Goal: Complete Application Form: Complete application form

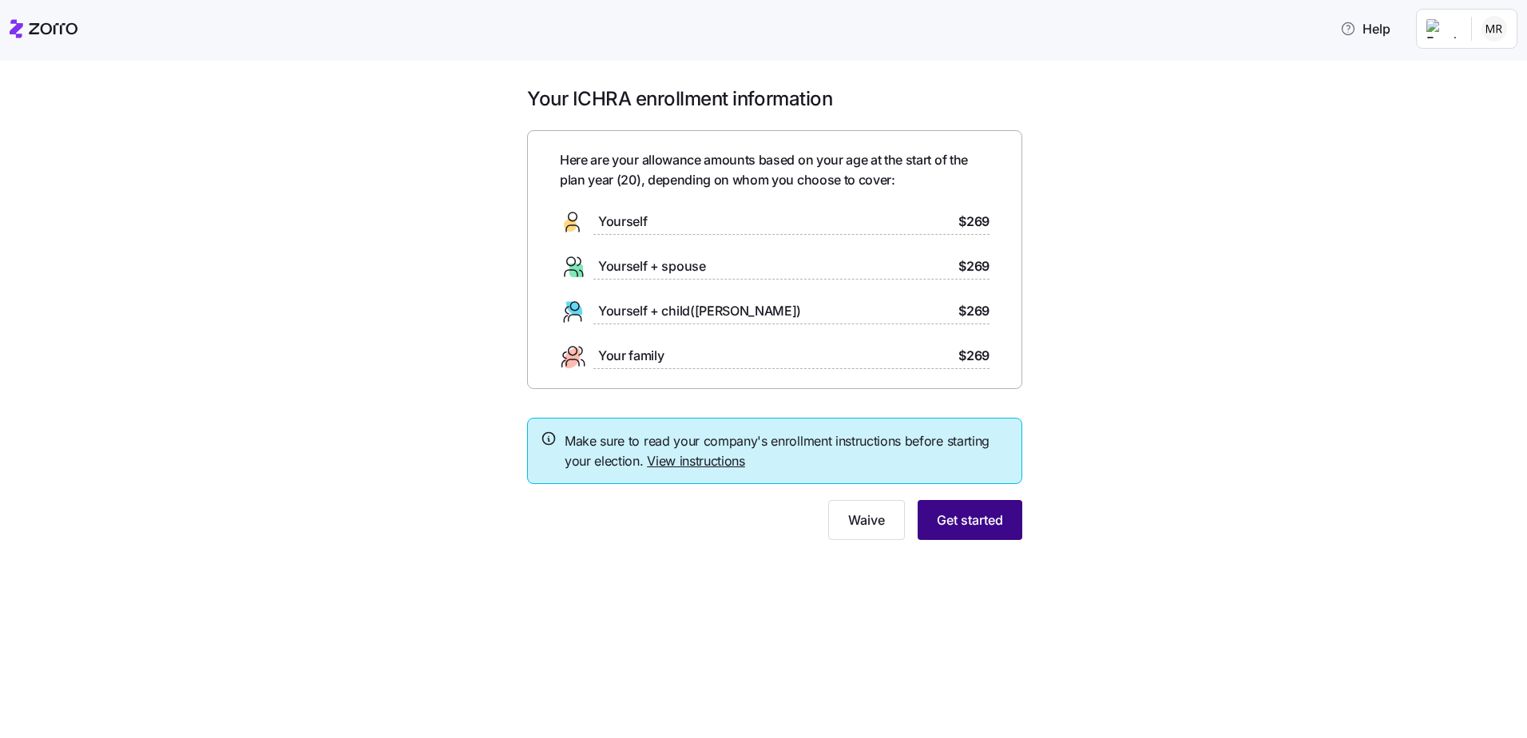
click at [1001, 534] on button "Get started" at bounding box center [969, 520] width 105 height 40
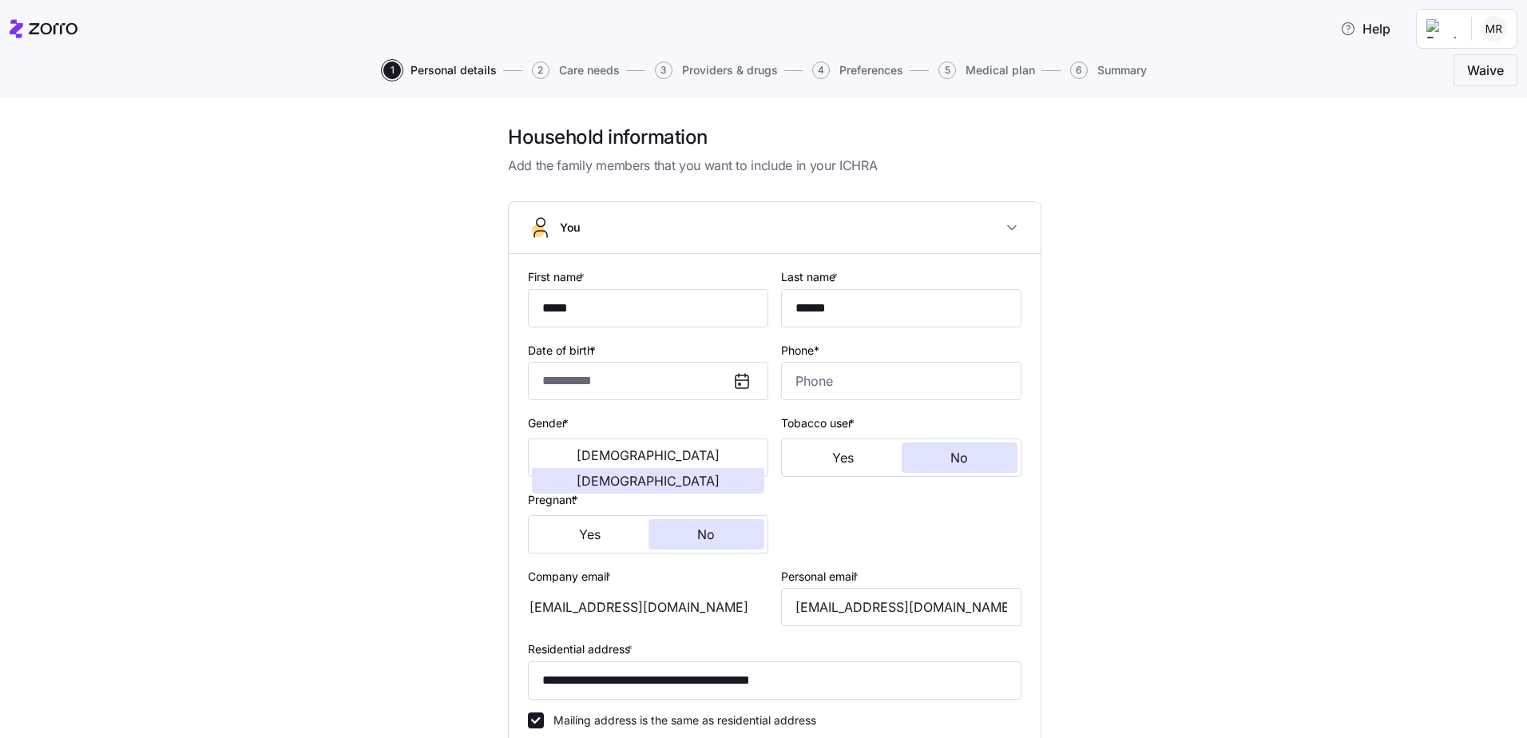
type input "**********"
type input "[PHONE_NUMBER]"
type input "[DEMOGRAPHIC_DATA] citizen"
type input "Single"
click at [1076, 68] on span "6" at bounding box center [1079, 70] width 18 height 18
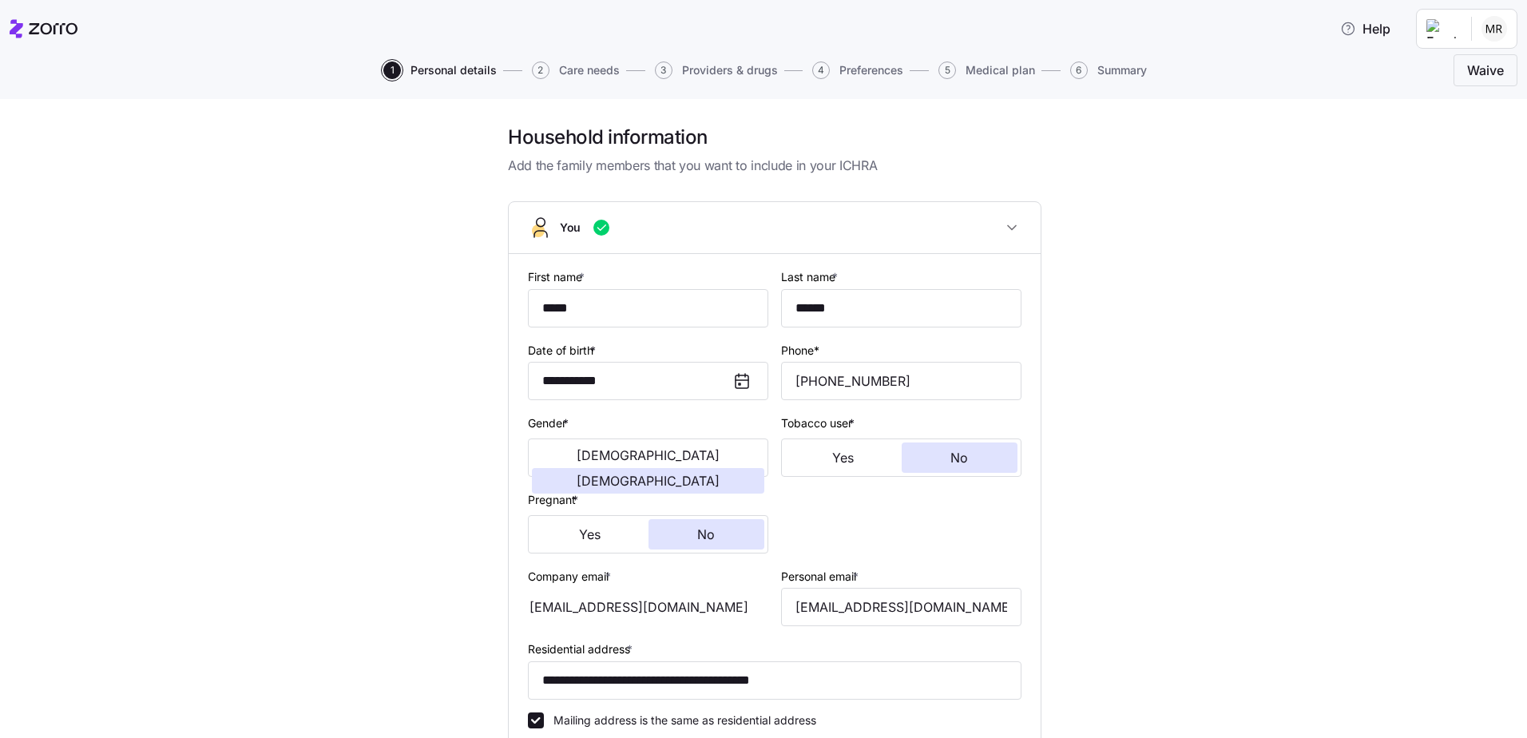
click at [961, 66] on button "5 Medical plan" at bounding box center [986, 70] width 97 height 18
click at [949, 69] on span "5" at bounding box center [947, 70] width 18 height 18
click at [971, 73] on span "Medical plan" at bounding box center [999, 70] width 69 height 11
click at [989, 70] on span "Medical plan" at bounding box center [999, 70] width 69 height 11
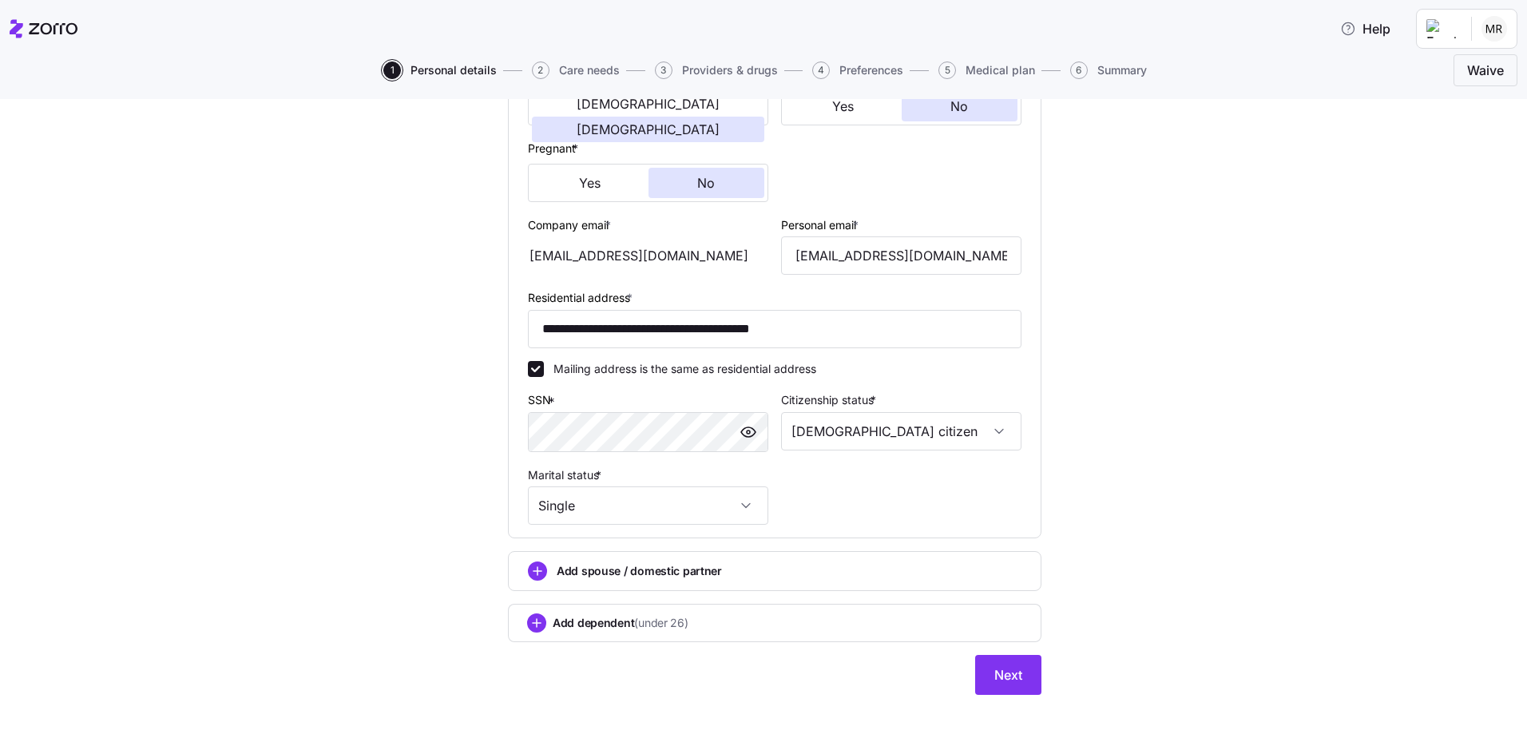
scroll to position [366, 0]
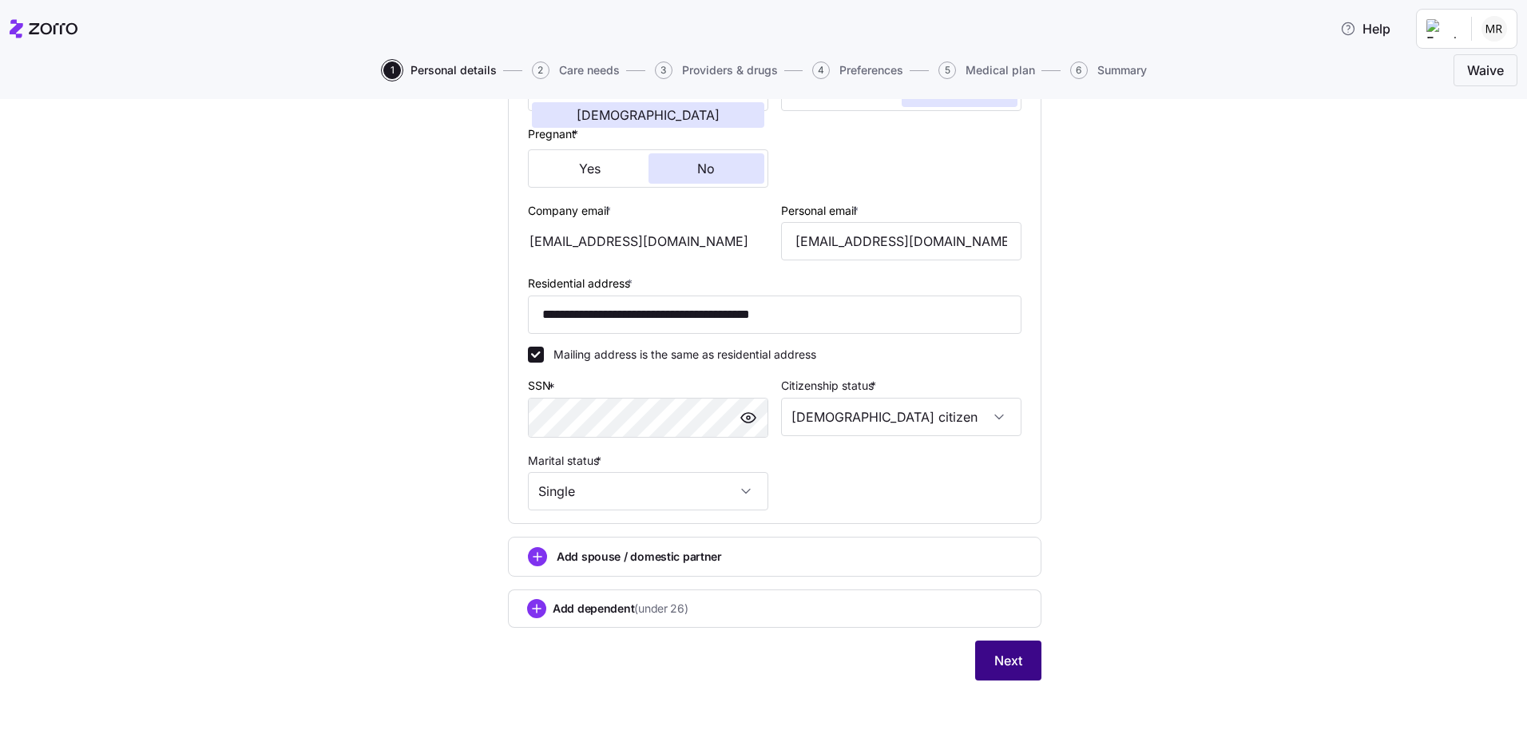
click at [1006, 661] on span "Next" at bounding box center [1008, 660] width 28 height 19
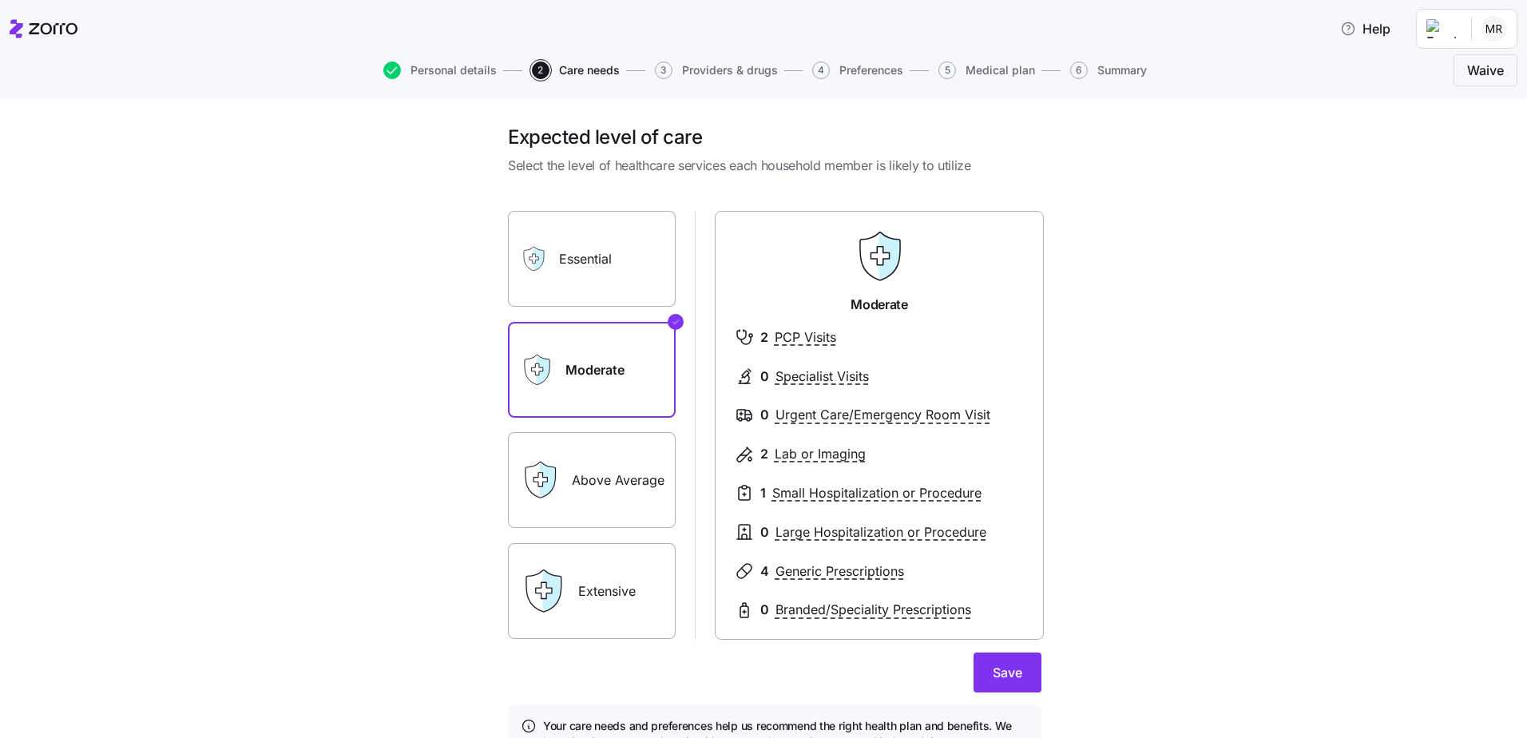
click at [848, 69] on span "Preferences" at bounding box center [871, 70] width 64 height 11
click at [822, 59] on div "Personal details 2 Care needs 3 Providers & drugs 4 Preferences 5 Medical plan …" at bounding box center [764, 70] width 1508 height 38
click at [709, 71] on span "Providers & drugs" at bounding box center [730, 70] width 96 height 11
click at [629, 477] on label "Above Average" at bounding box center [592, 480] width 168 height 96
click at [0, 0] on input "Above Average" at bounding box center [0, 0] width 0 height 0
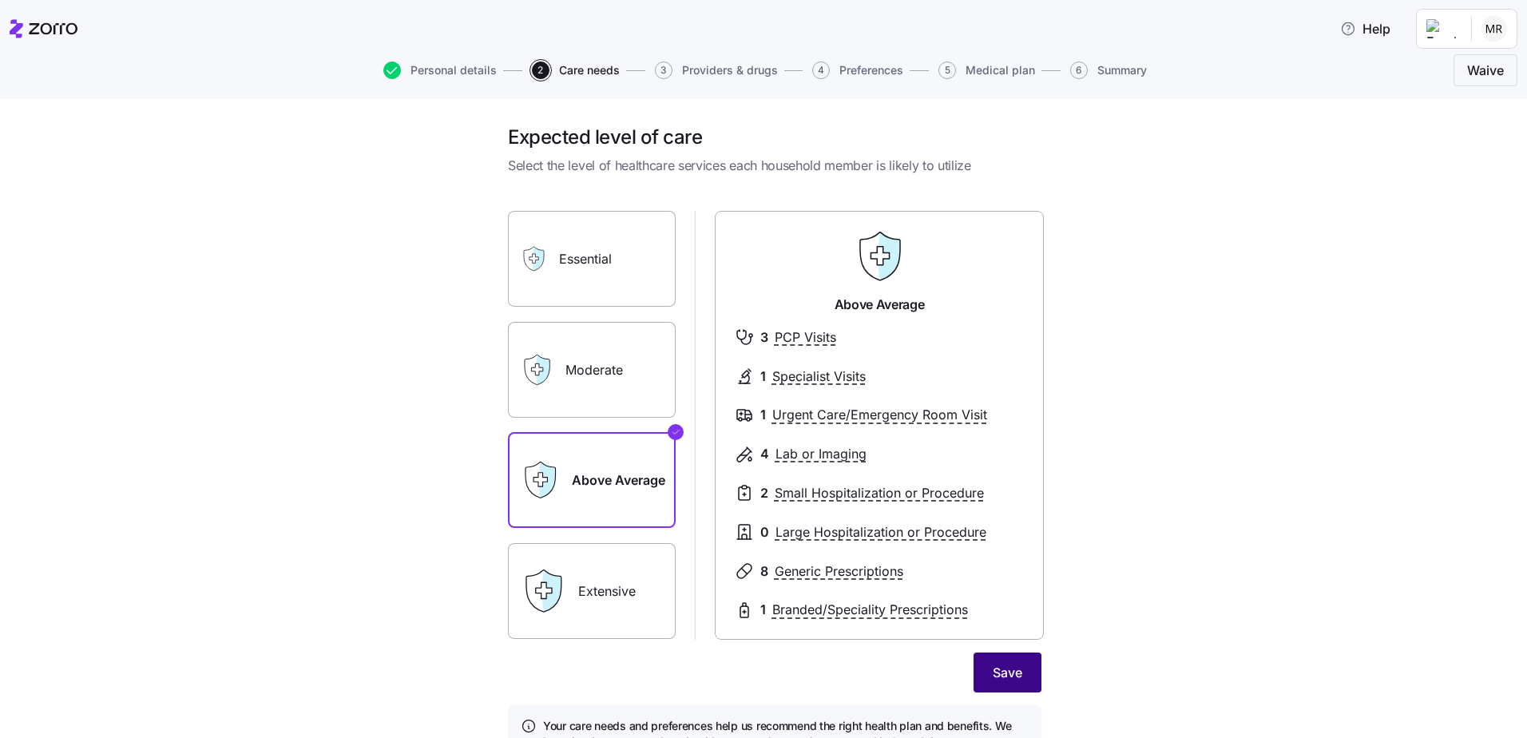
click at [1003, 680] on span "Save" at bounding box center [1008, 672] width 30 height 19
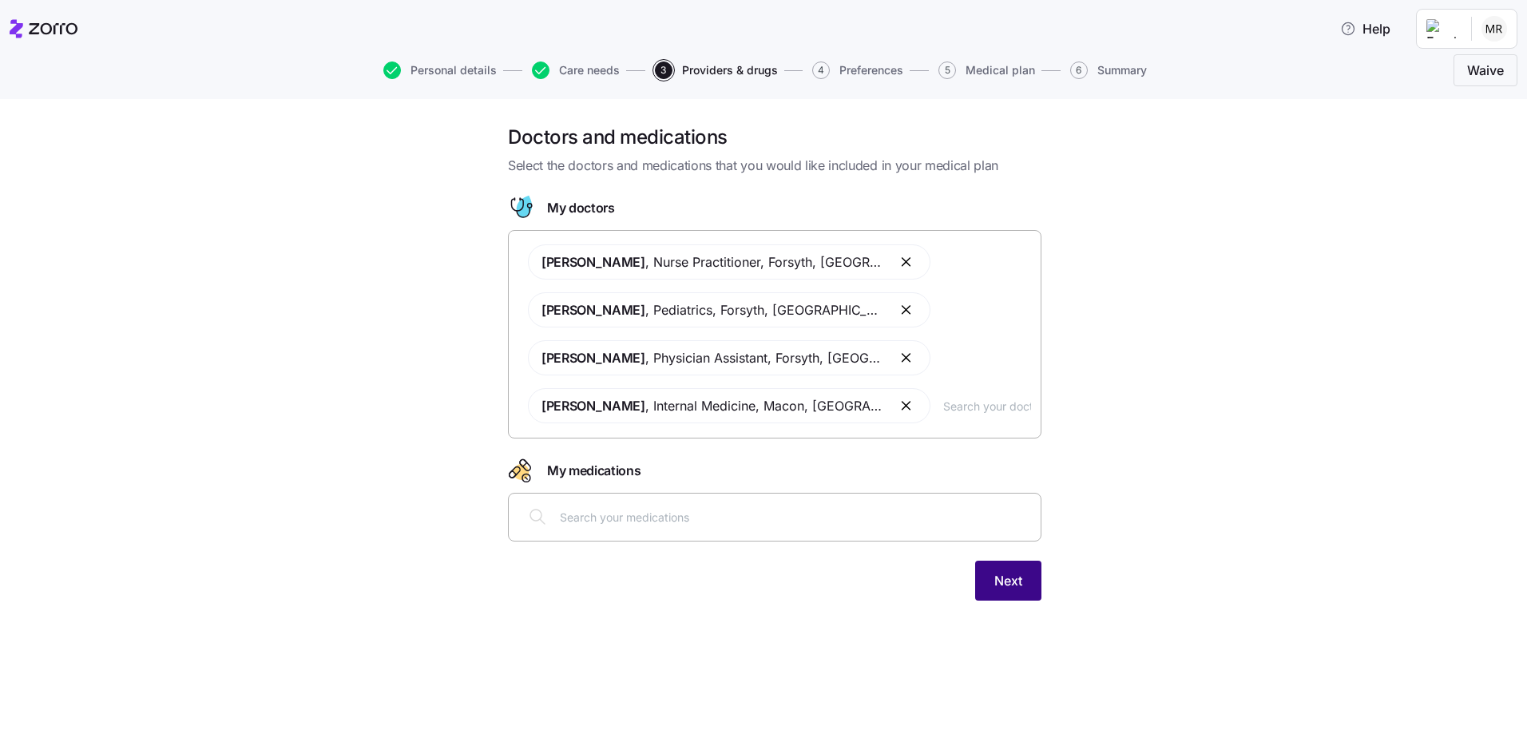
click at [1012, 584] on span "Next" at bounding box center [1008, 580] width 28 height 19
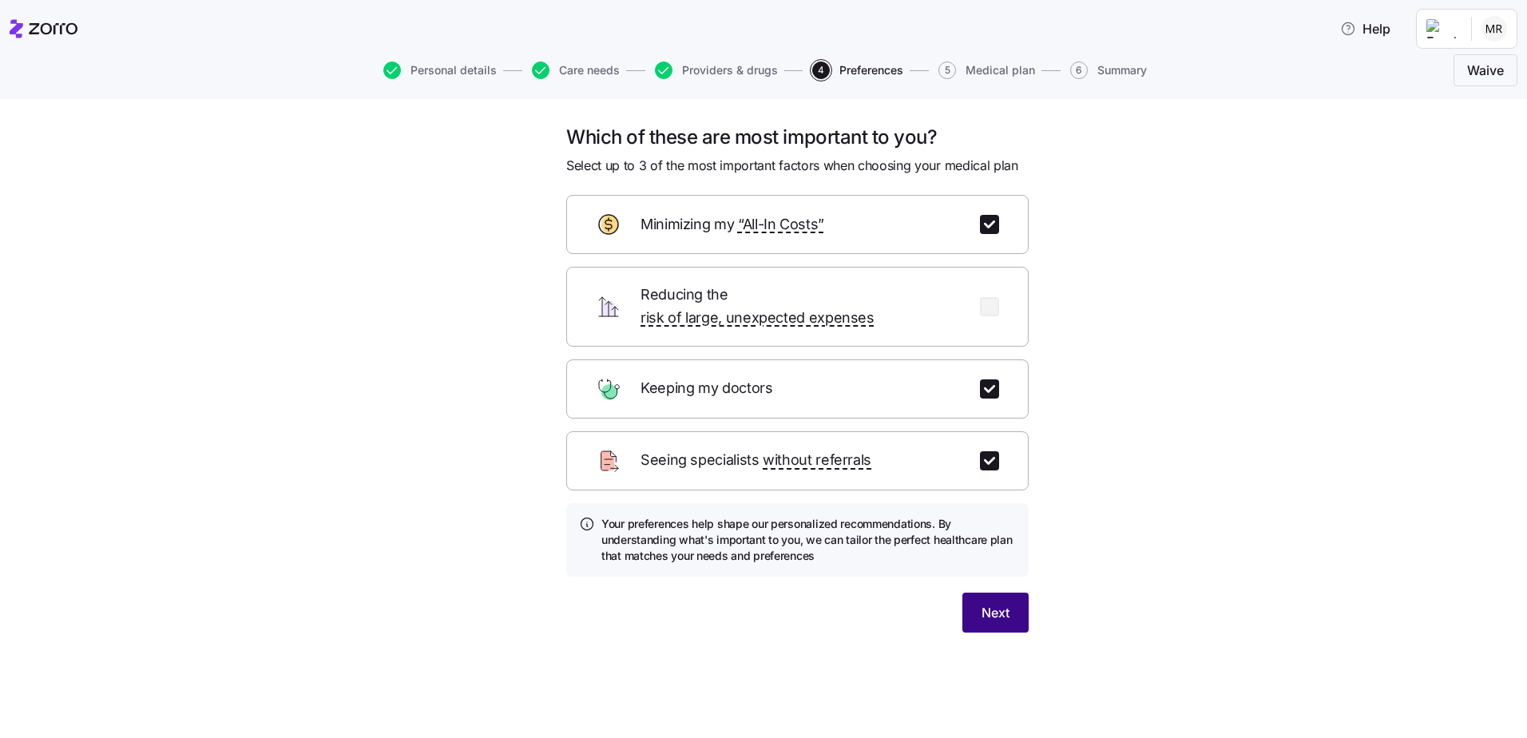
click at [997, 604] on button "Next" at bounding box center [995, 612] width 66 height 40
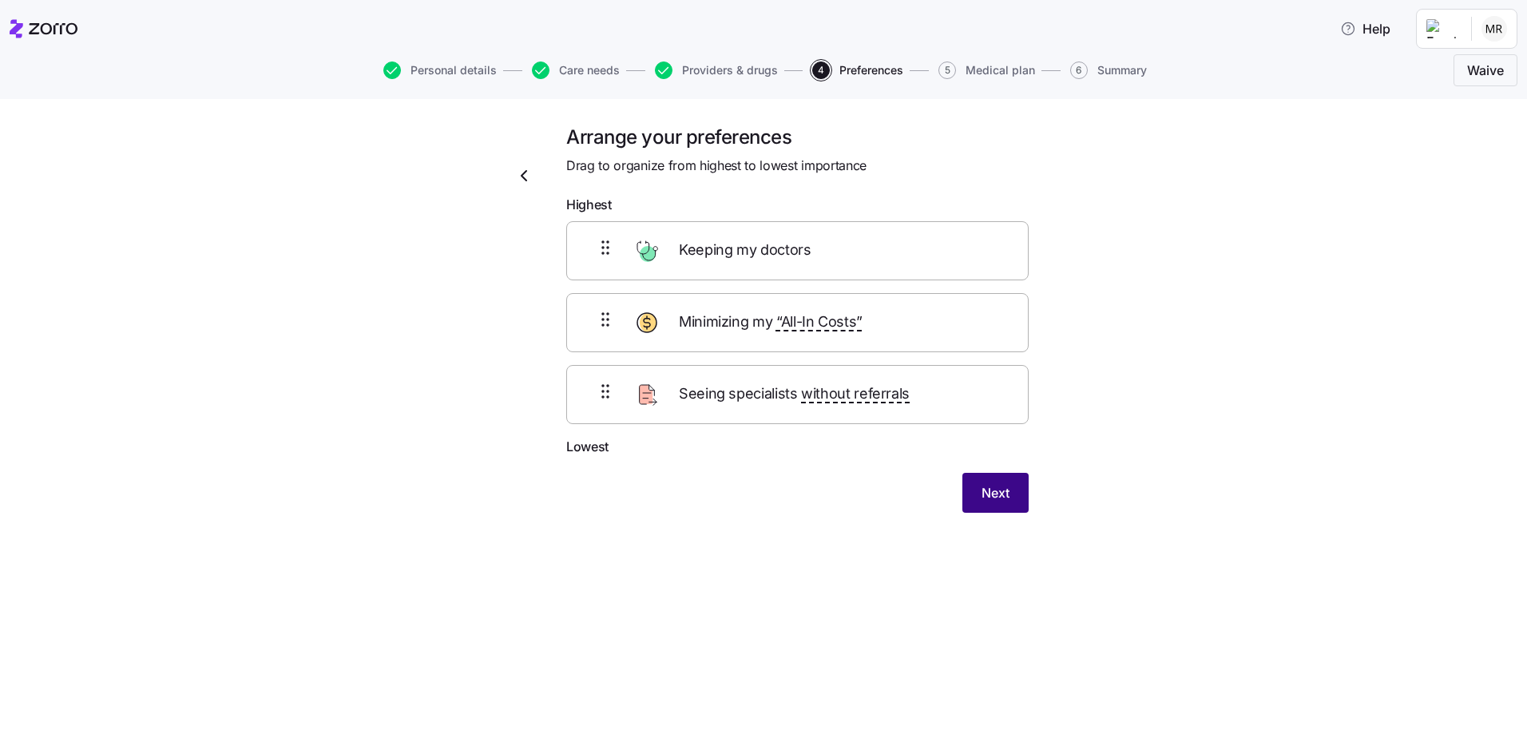
click at [993, 497] on span "Next" at bounding box center [995, 492] width 28 height 19
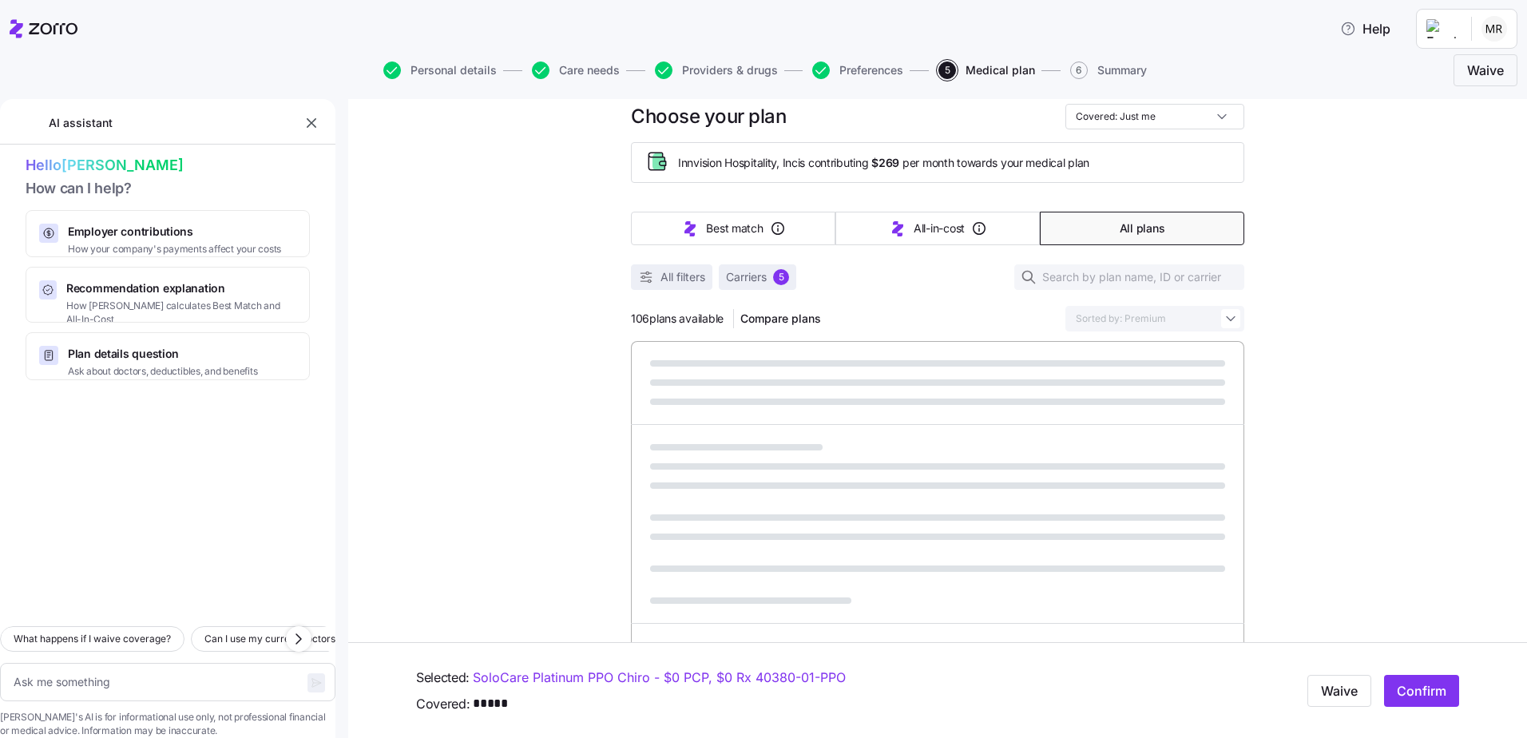
scroll to position [80, 0]
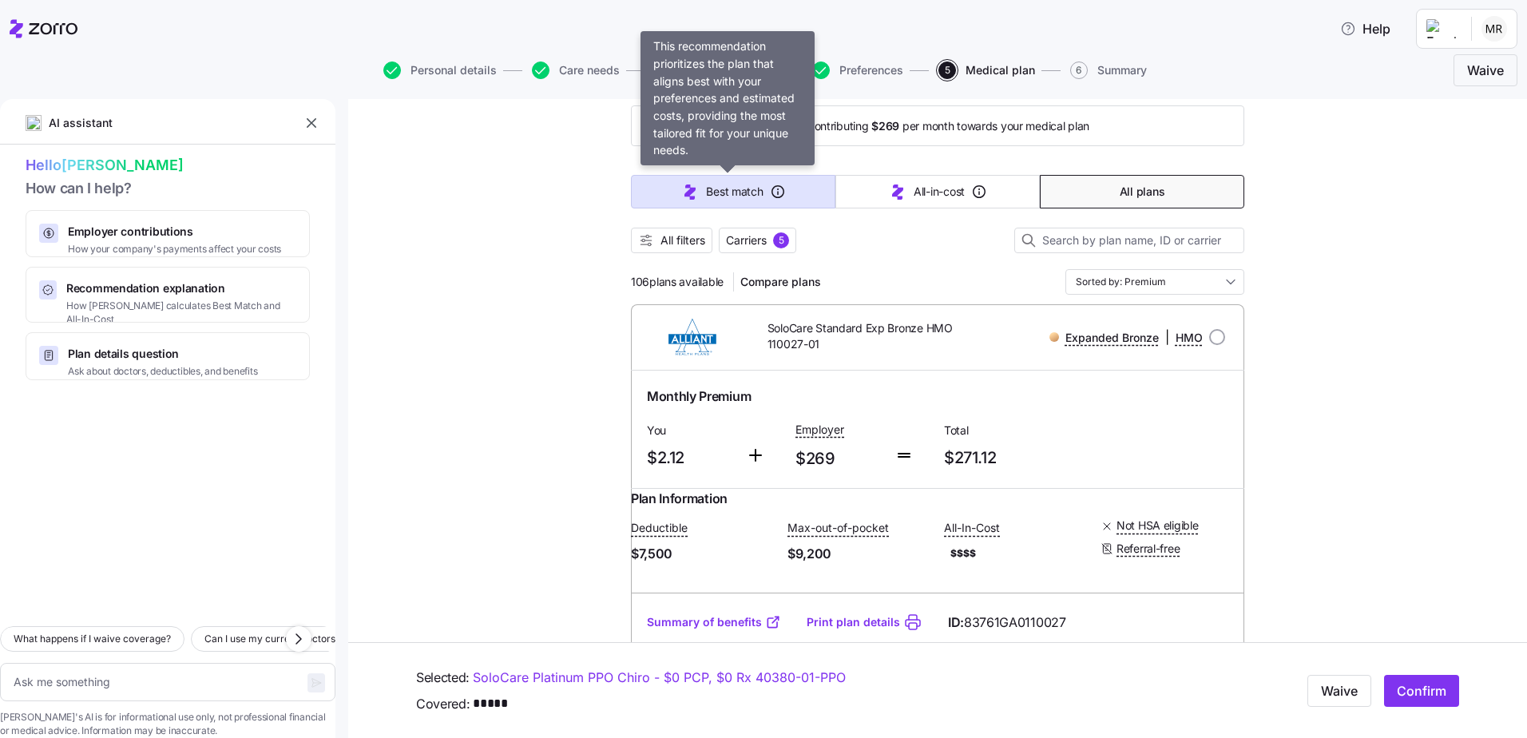
click at [729, 200] on button "Best match" at bounding box center [733, 192] width 204 height 34
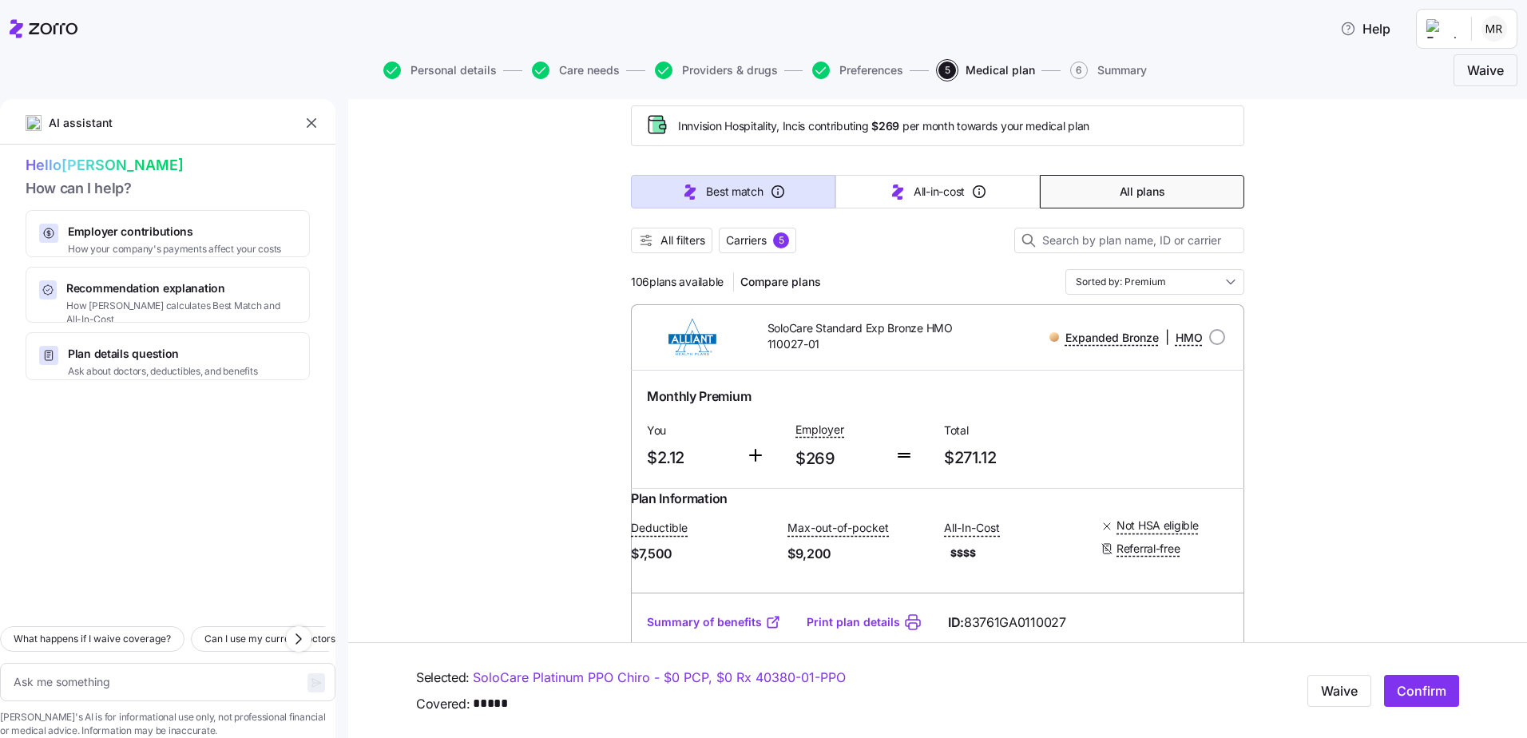
type textarea "x"
type input "Sorted by: Best match"
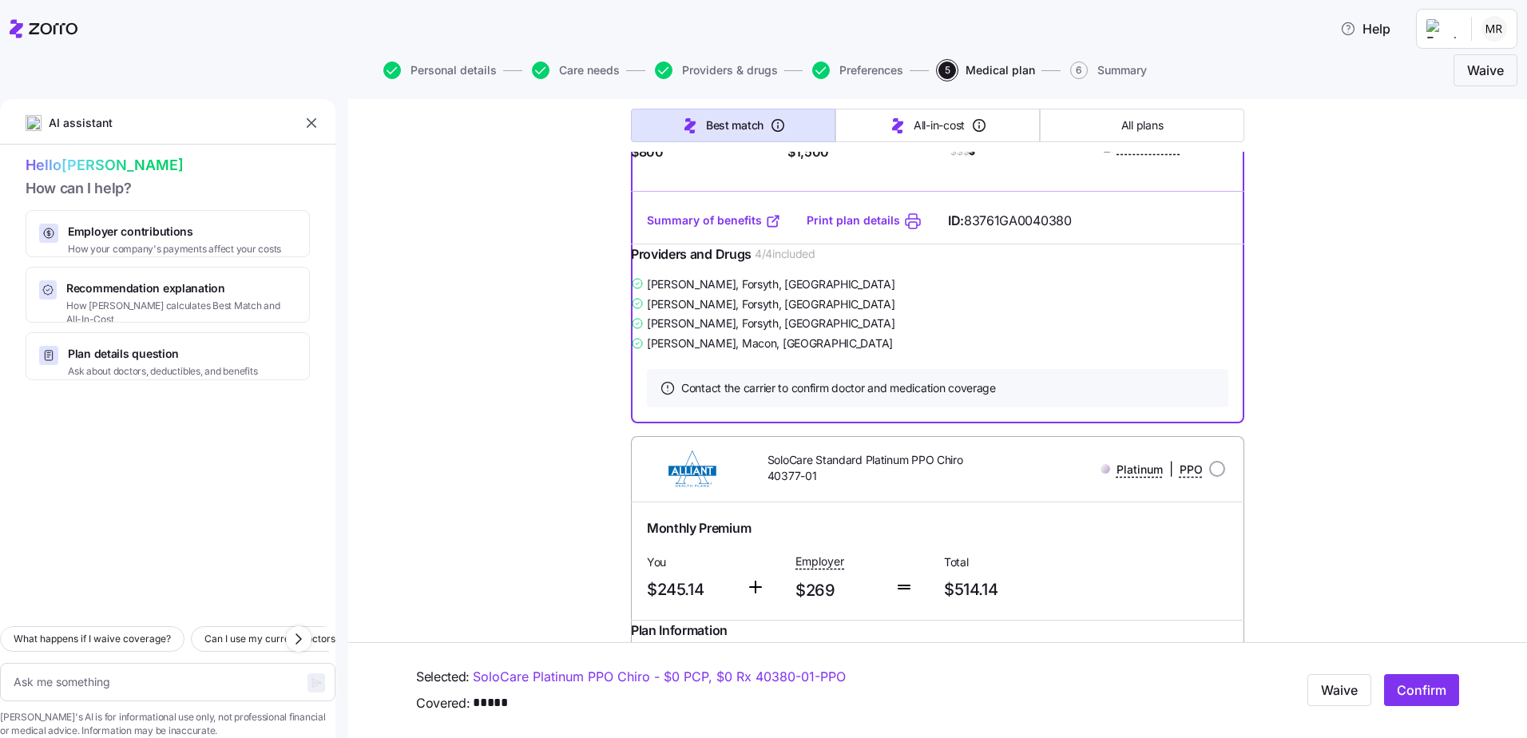
scroll to position [1586, 0]
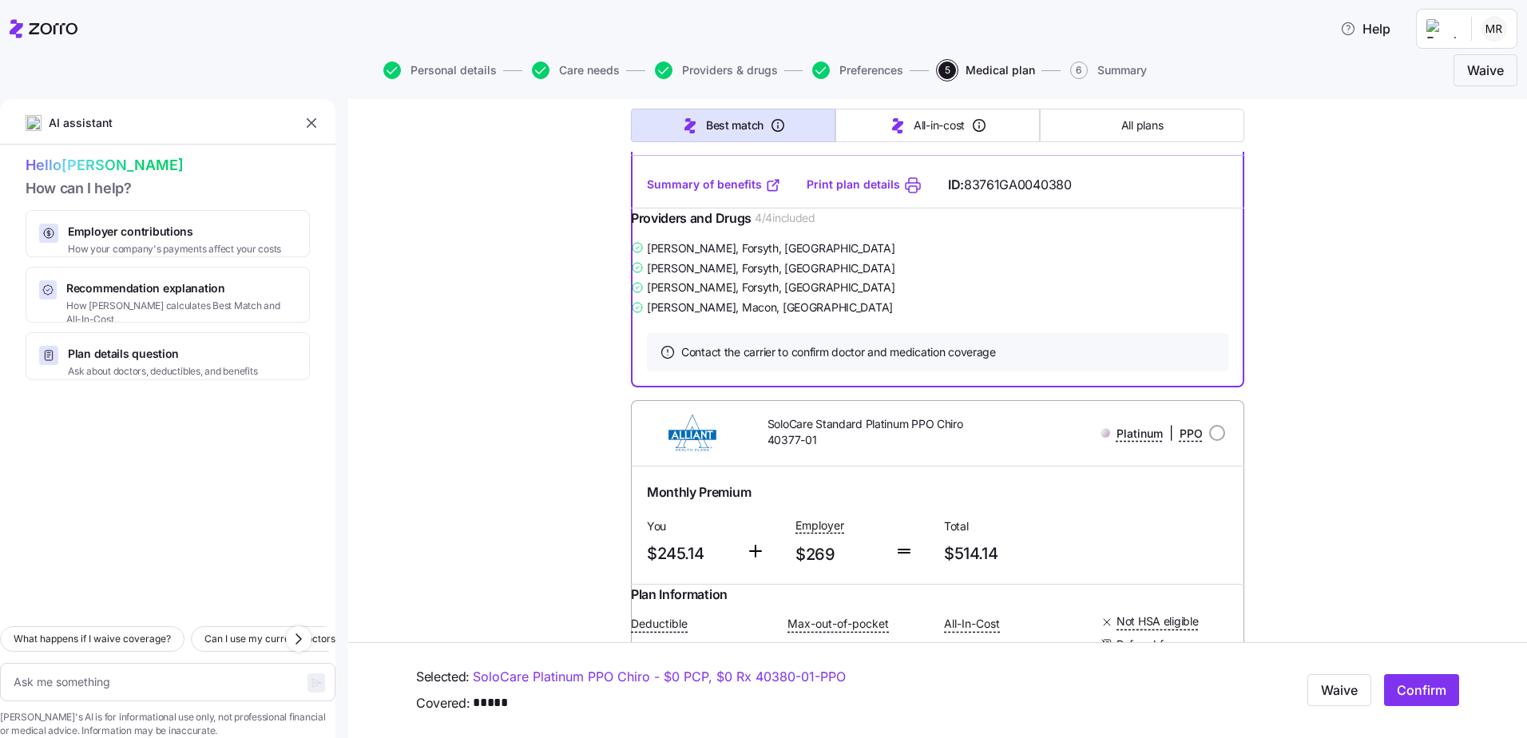
click at [711, 192] on link "Summary of benefits" at bounding box center [714, 184] width 134 height 16
click at [842, 192] on link "Print plan details" at bounding box center [852, 184] width 93 height 16
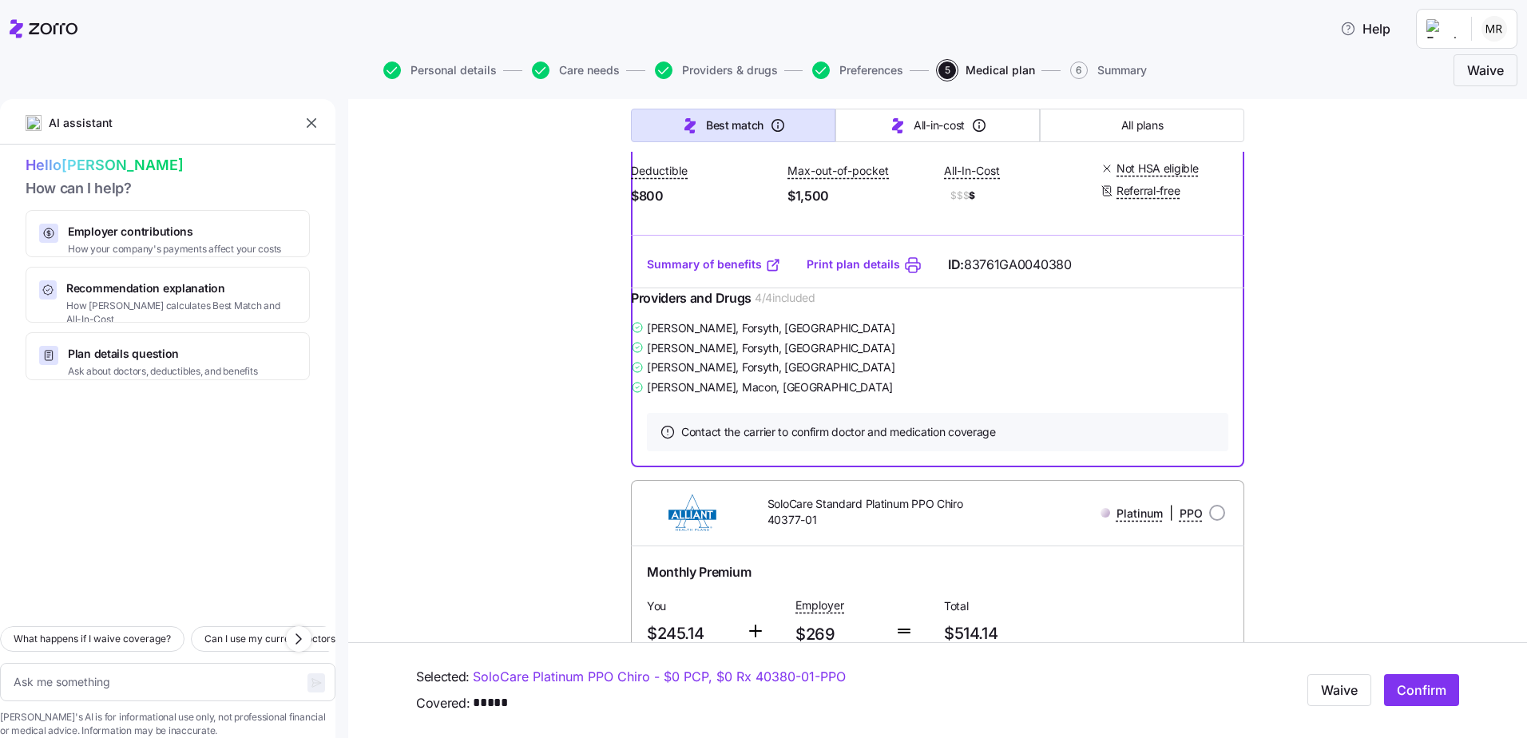
click at [1428, 695] on span "Confirm" at bounding box center [1422, 690] width 50 height 19
type textarea "x"
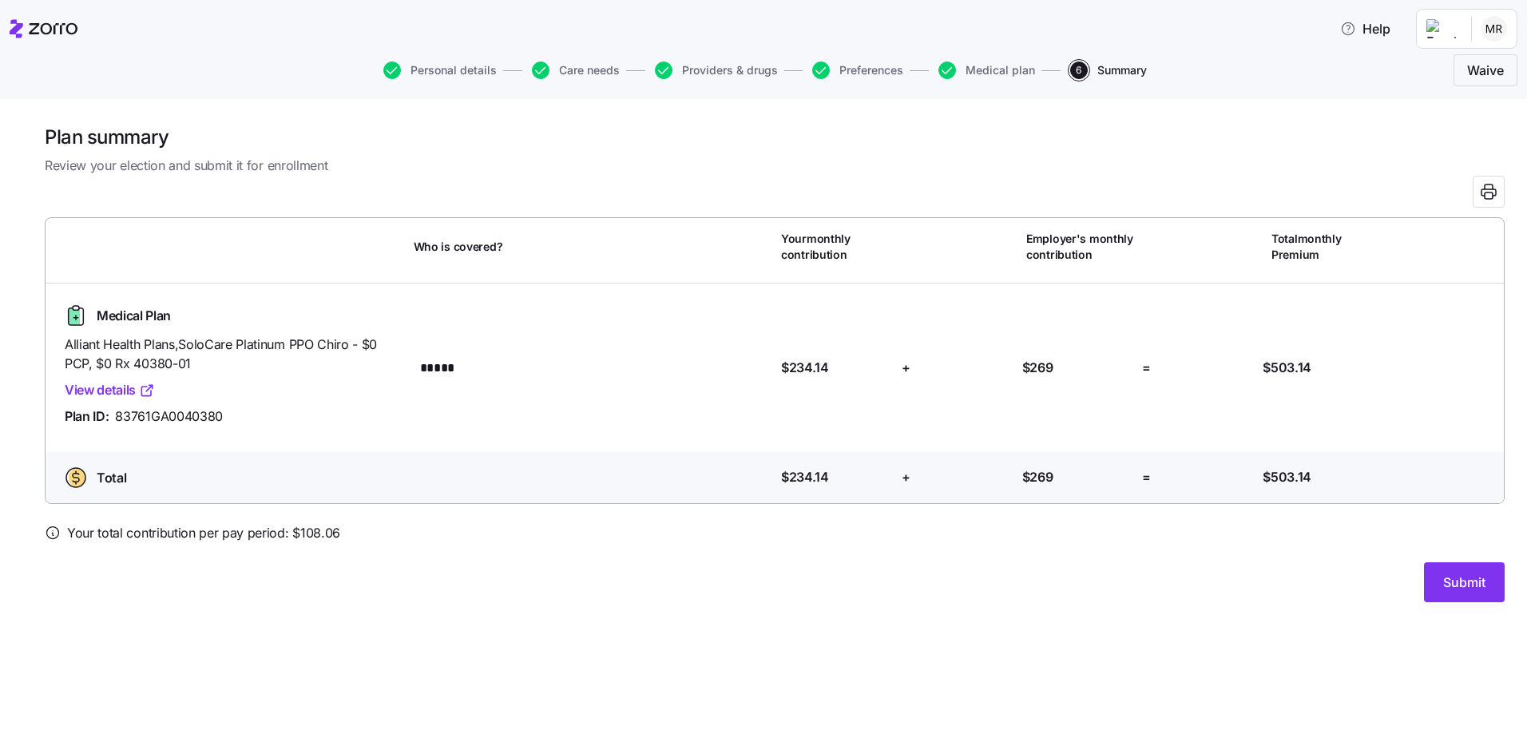
click at [1470, 579] on span "Submit" at bounding box center [1464, 582] width 42 height 19
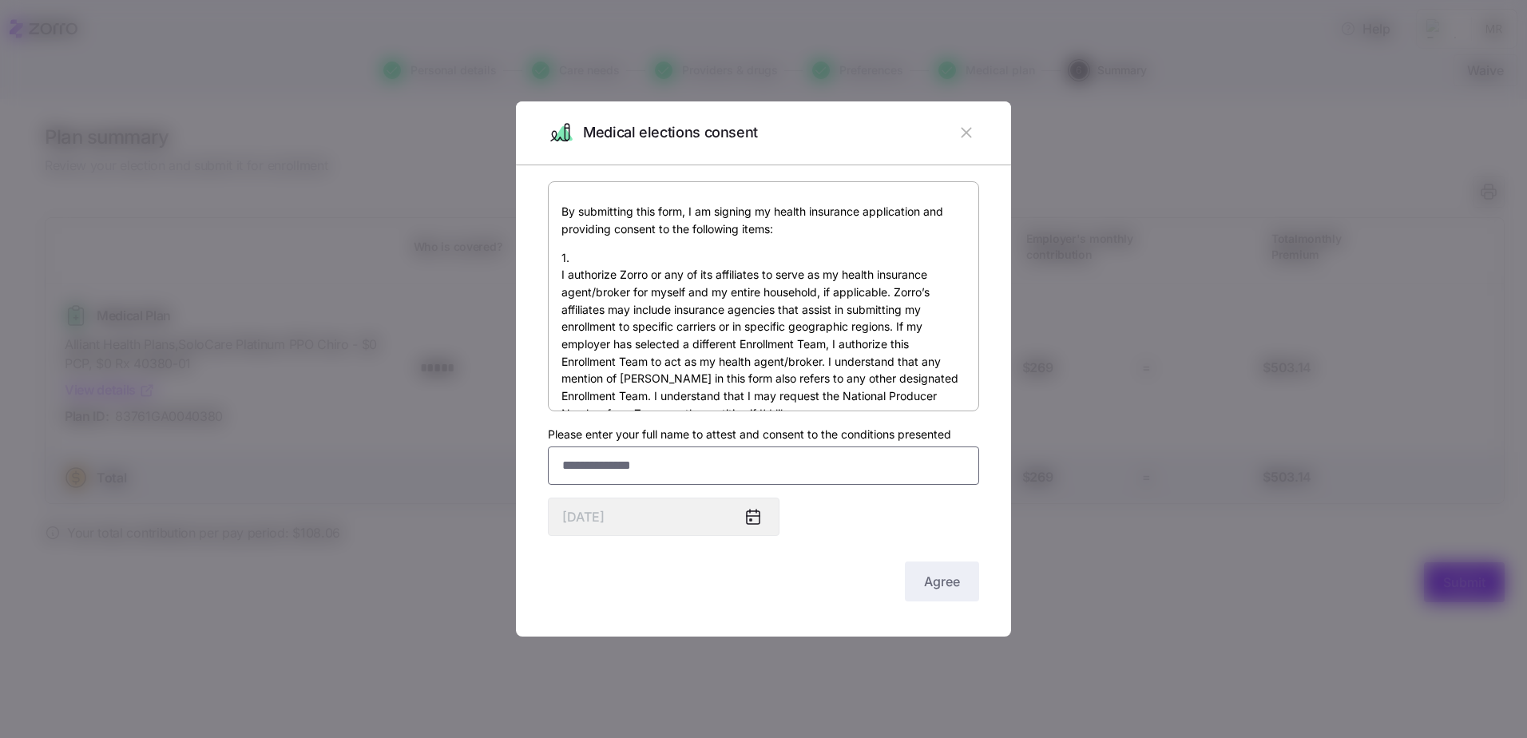
click at [696, 472] on input "Please enter your full name to attest and consent to the conditions presented" at bounding box center [763, 465] width 431 height 38
type input "**********"
click at [955, 584] on span "Agree" at bounding box center [942, 581] width 36 height 19
